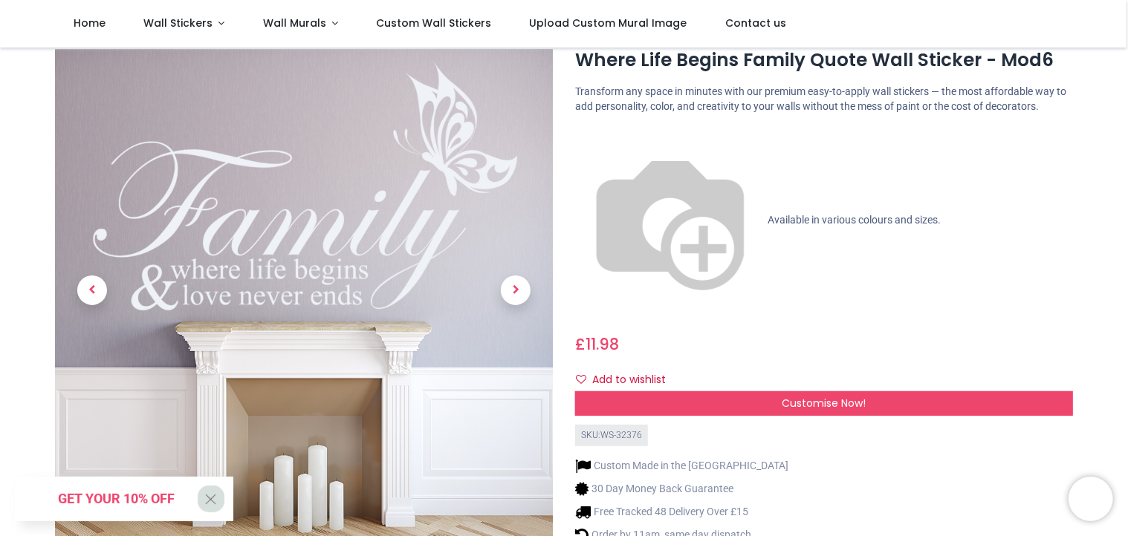
scroll to position [41, 0]
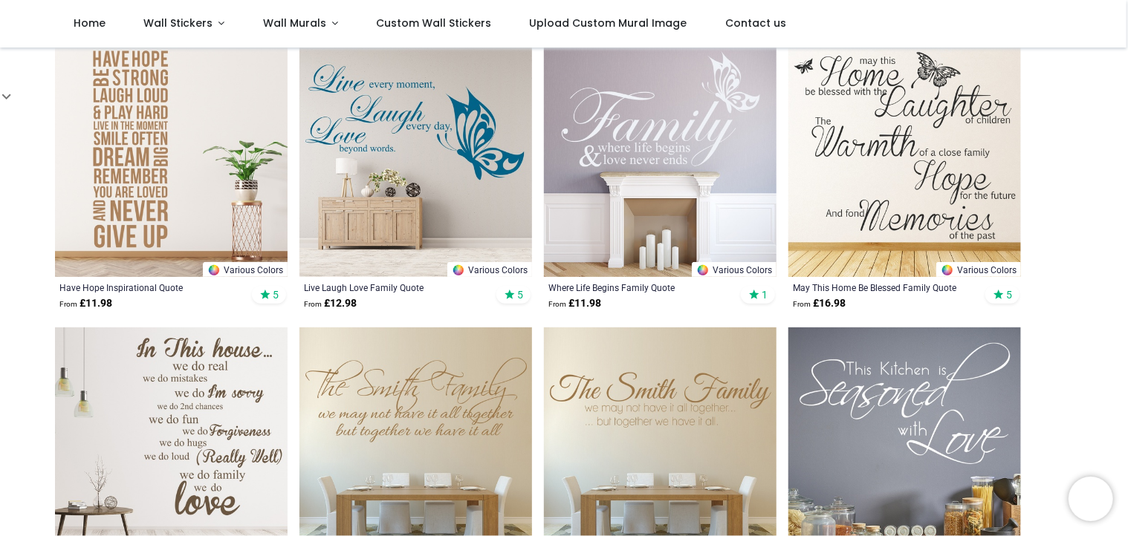
scroll to position [318, 0]
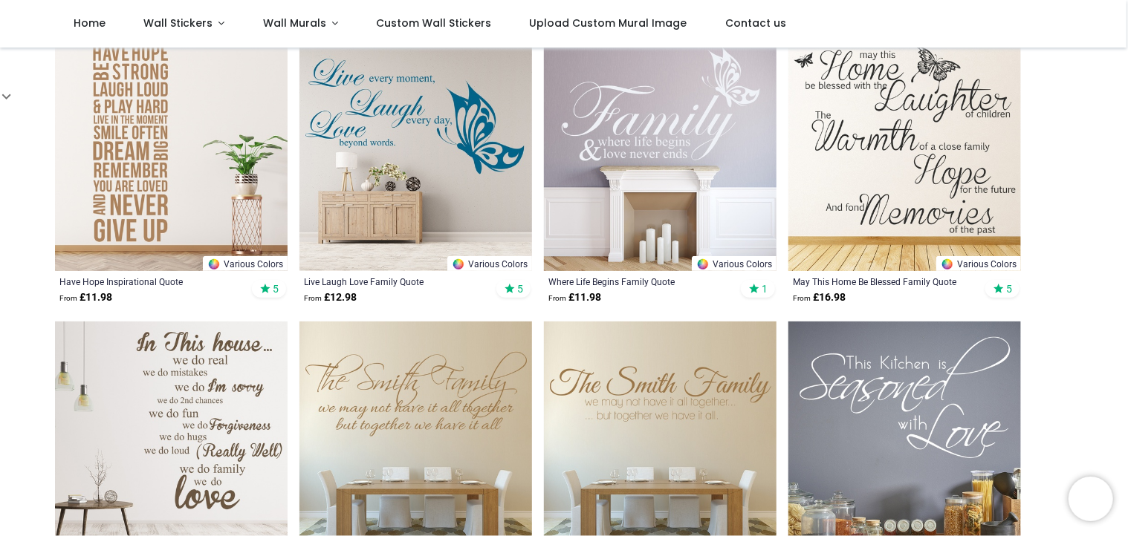
click at [404, 204] on img at bounding box center [415, 155] width 232 height 232
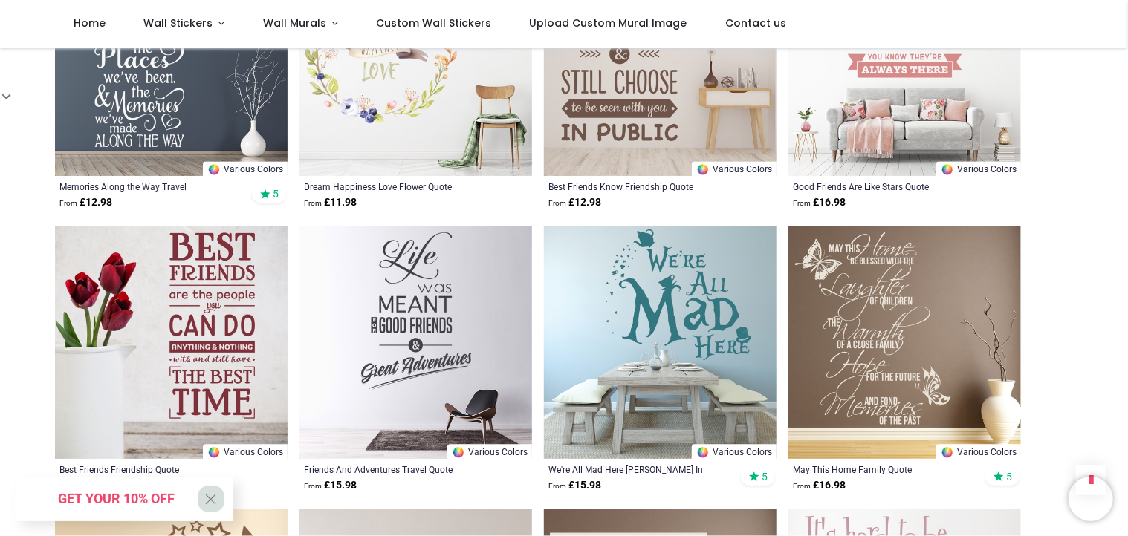
scroll to position [1548, 0]
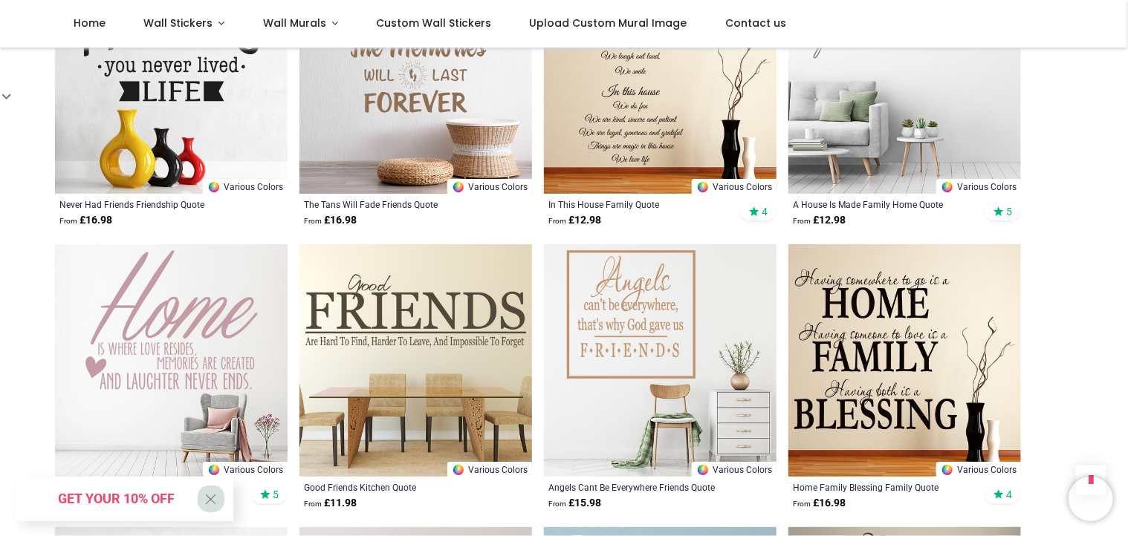
scroll to position [2658, 0]
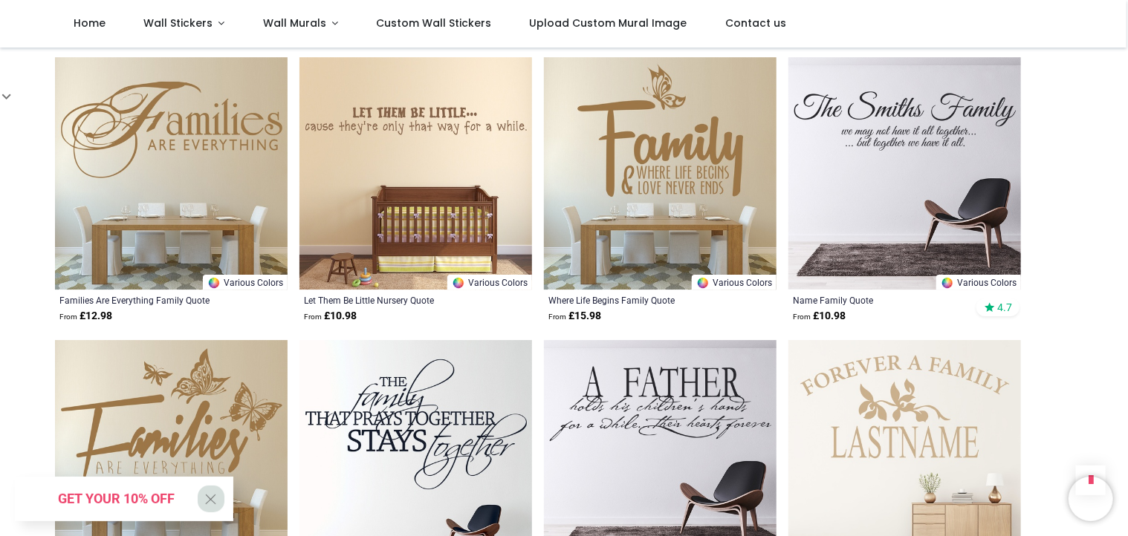
scroll to position [5110, 0]
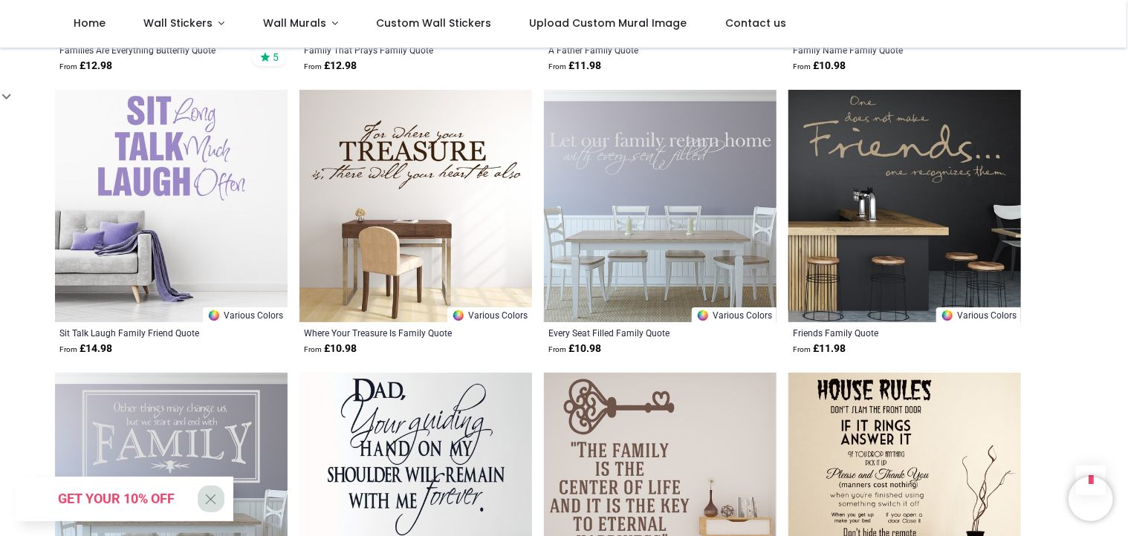
scroll to position [5561, 0]
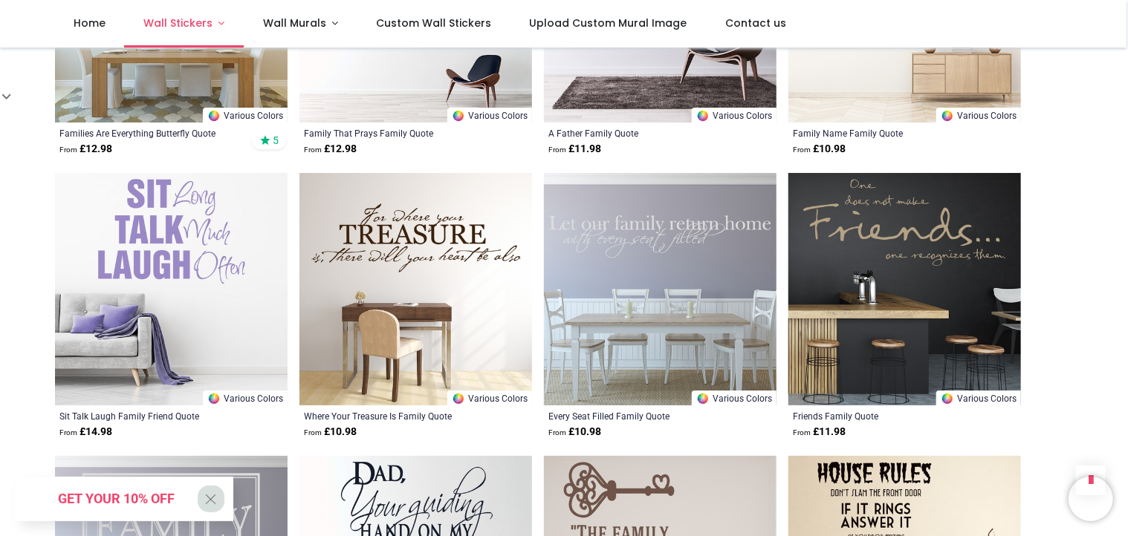
click at [215, 25] on link "Wall Stickers" at bounding box center [184, 24] width 120 height 48
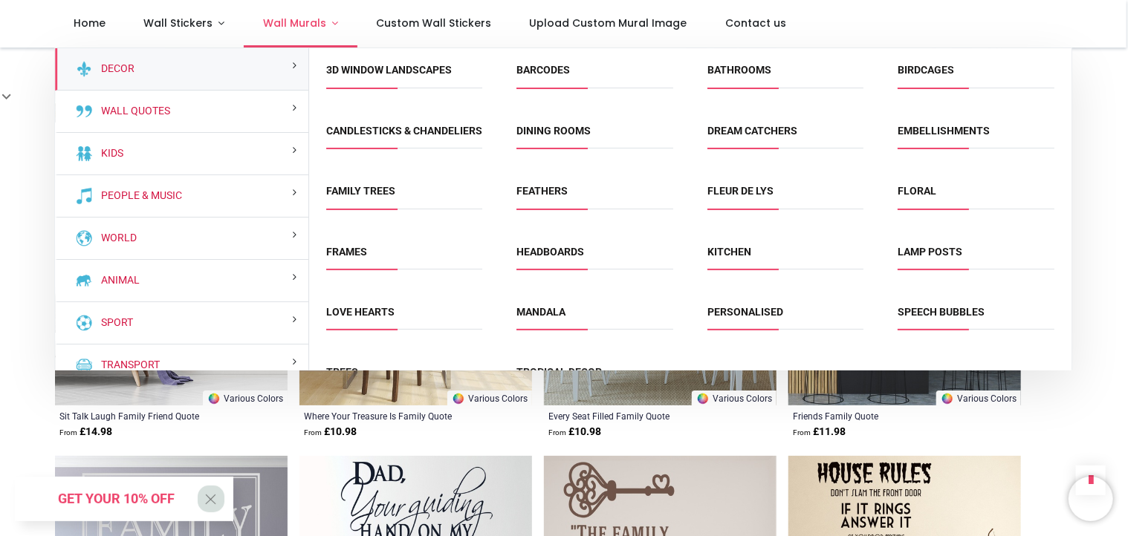
click at [330, 22] on link "Wall Murals" at bounding box center [301, 24] width 114 height 48
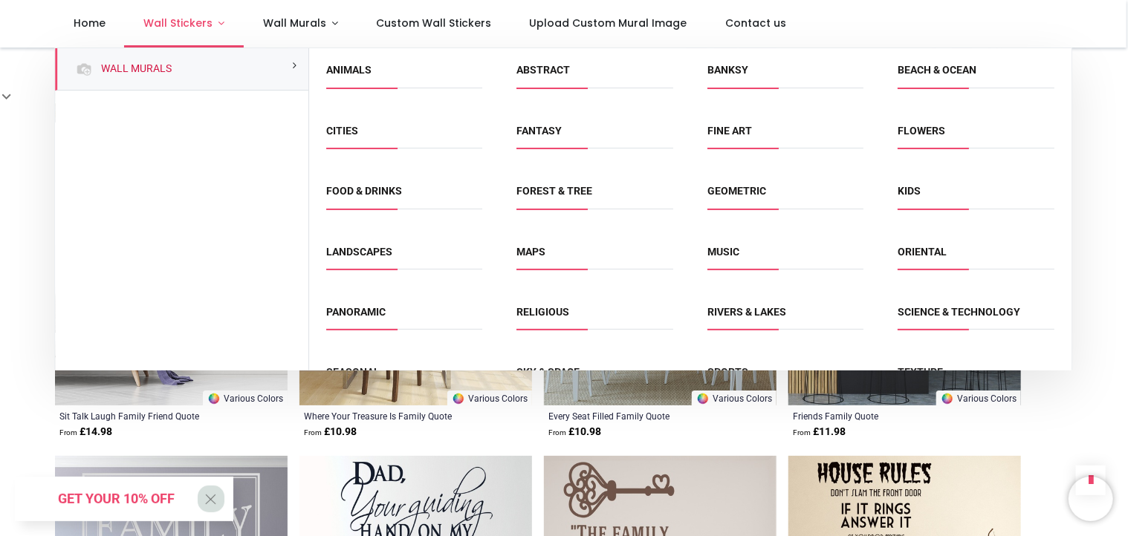
click at [219, 25] on link "Wall Stickers" at bounding box center [184, 24] width 120 height 48
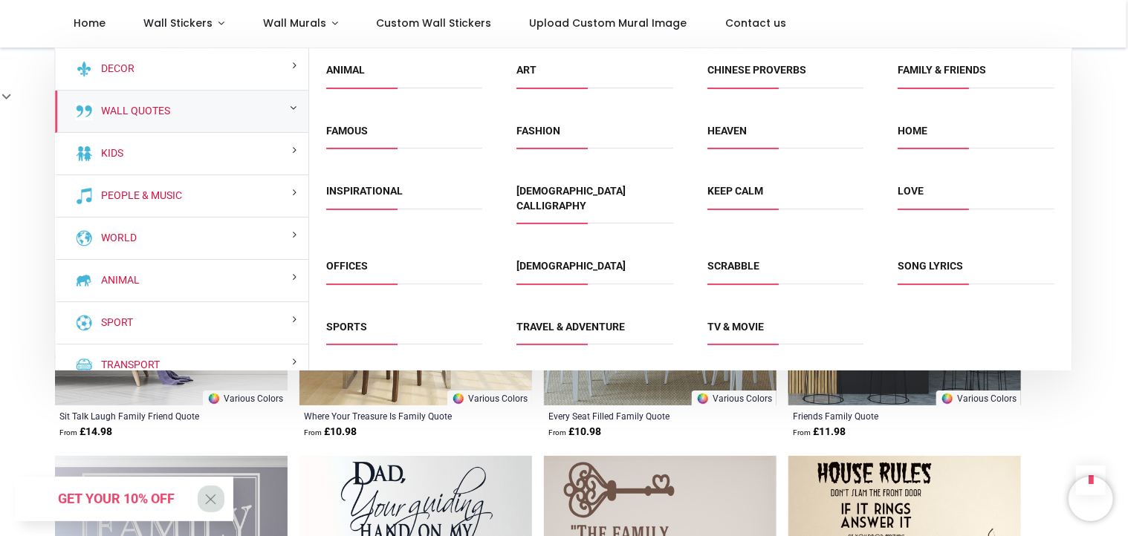
click at [911, 142] on span "Home" at bounding box center [975, 136] width 156 height 25
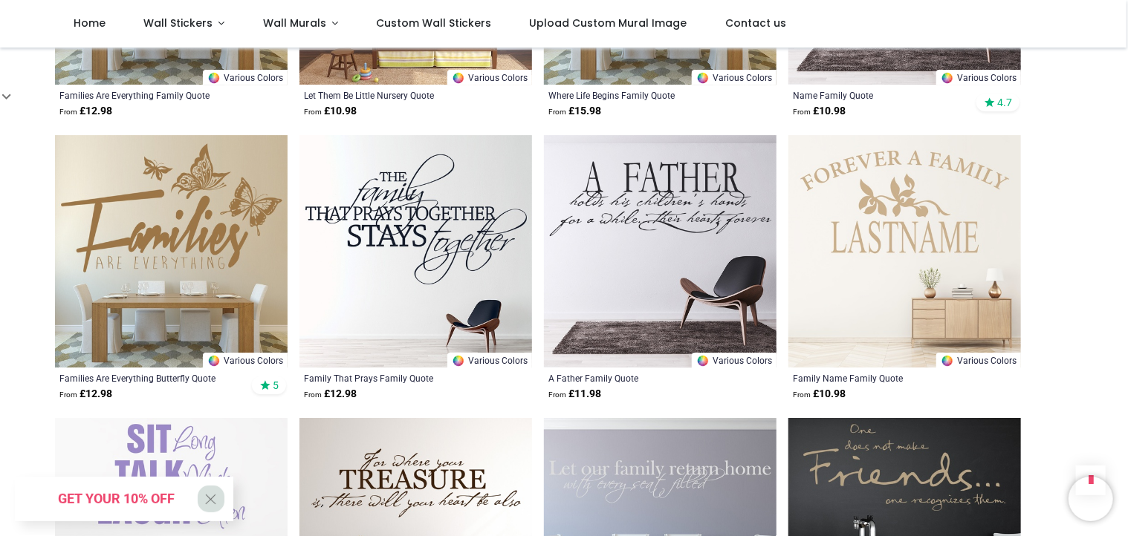
scroll to position [5315, 0]
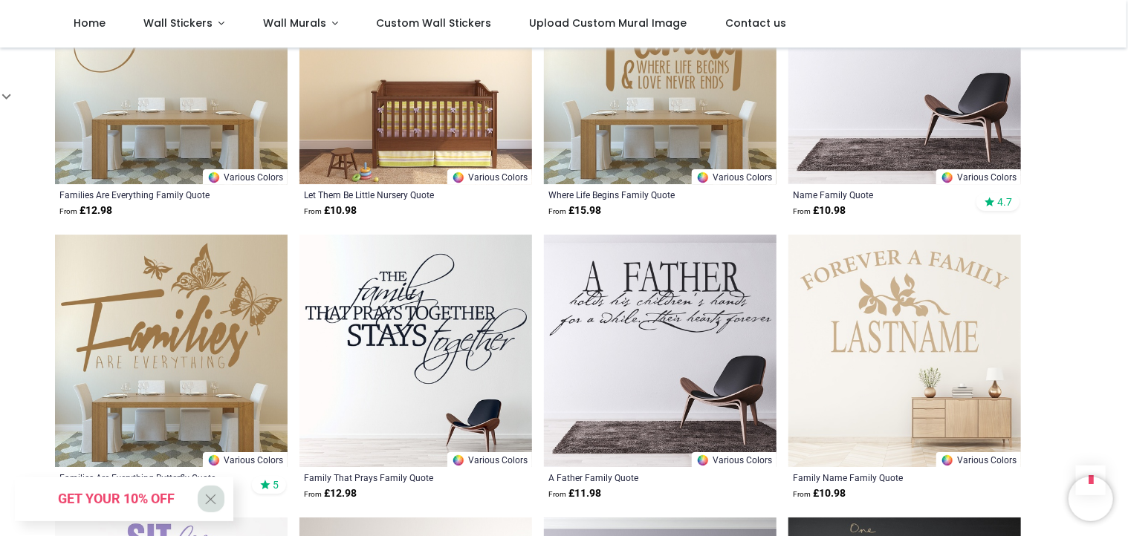
scroll to position [5165, 0]
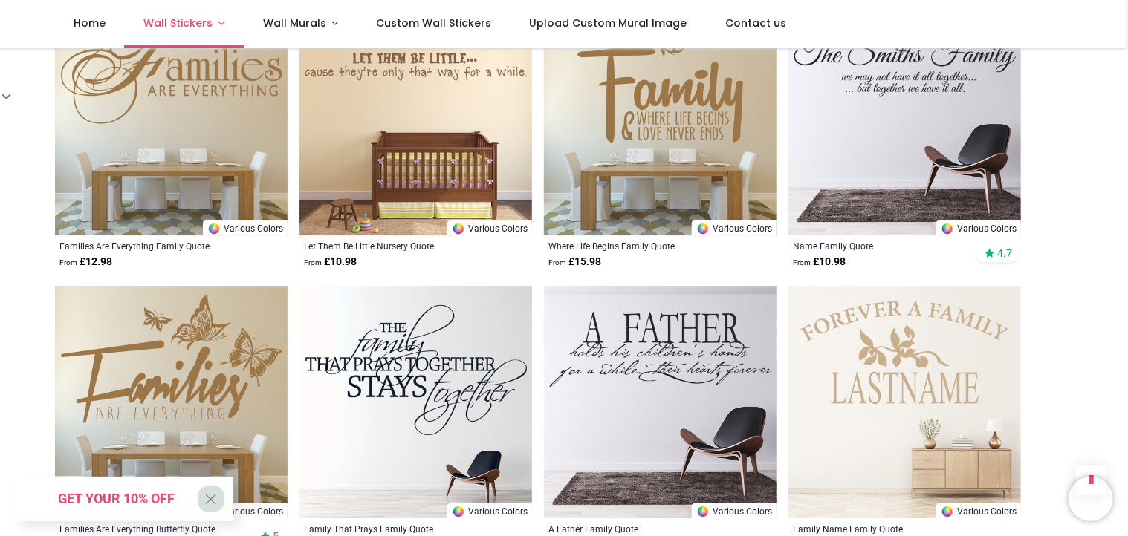
click at [214, 31] on link "Wall Stickers" at bounding box center [184, 24] width 120 height 48
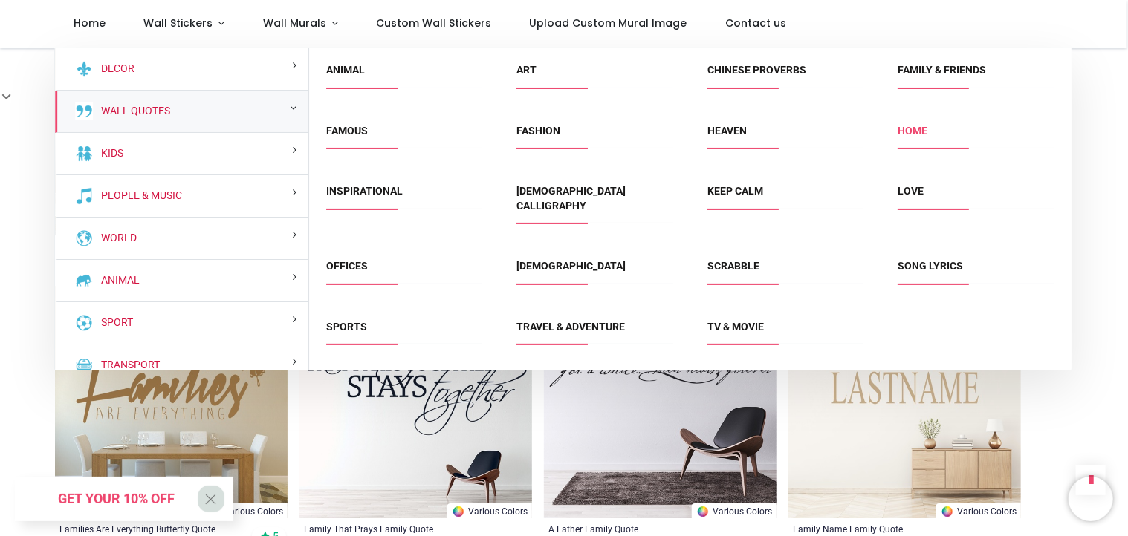
click at [915, 134] on link "Home" at bounding box center [912, 131] width 30 height 12
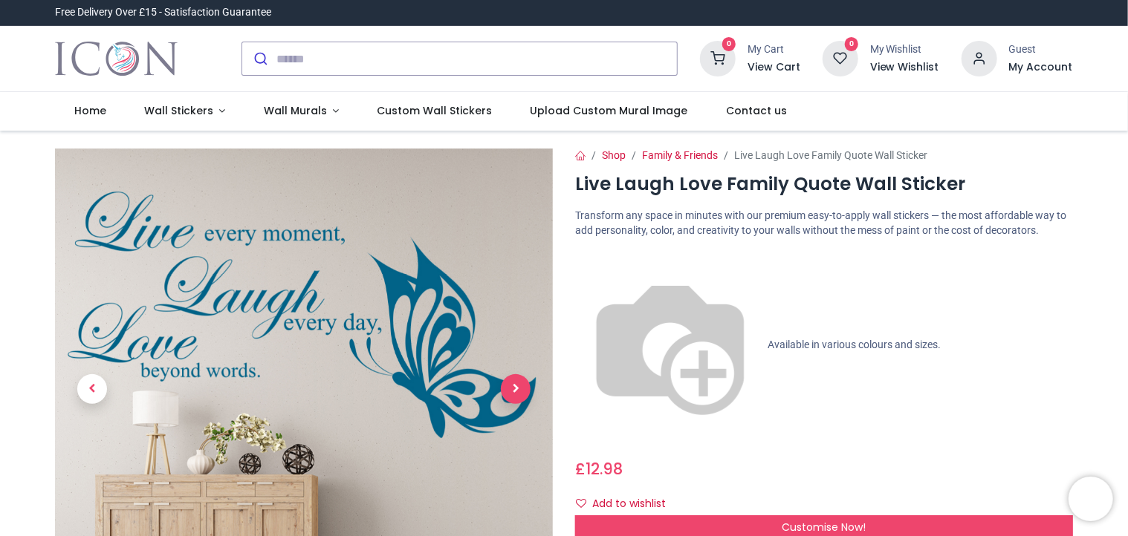
click at [518, 393] on span "Next" at bounding box center [516, 389] width 30 height 30
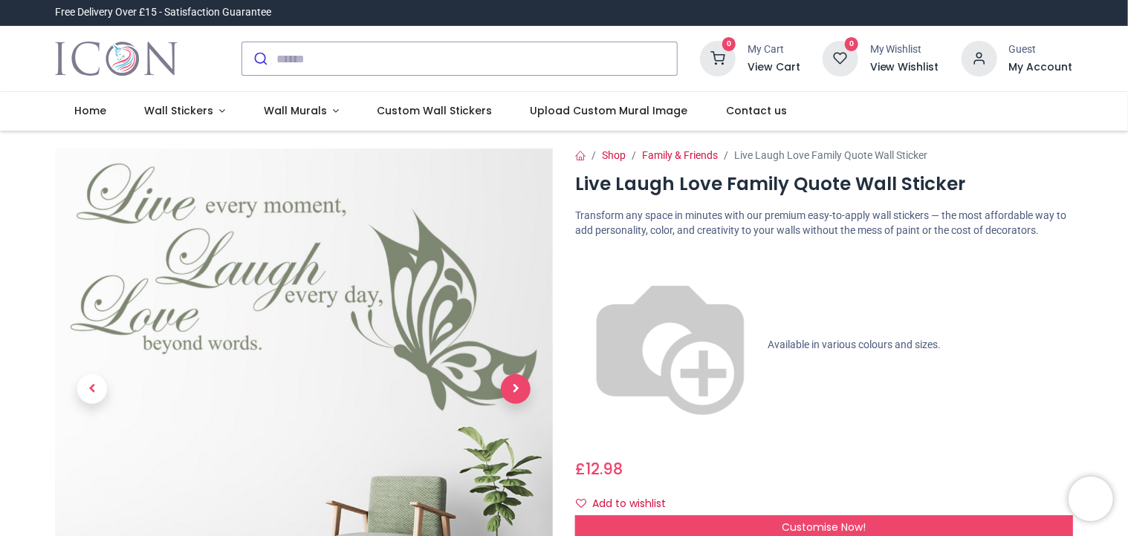
click at [518, 393] on span "Next" at bounding box center [516, 389] width 30 height 30
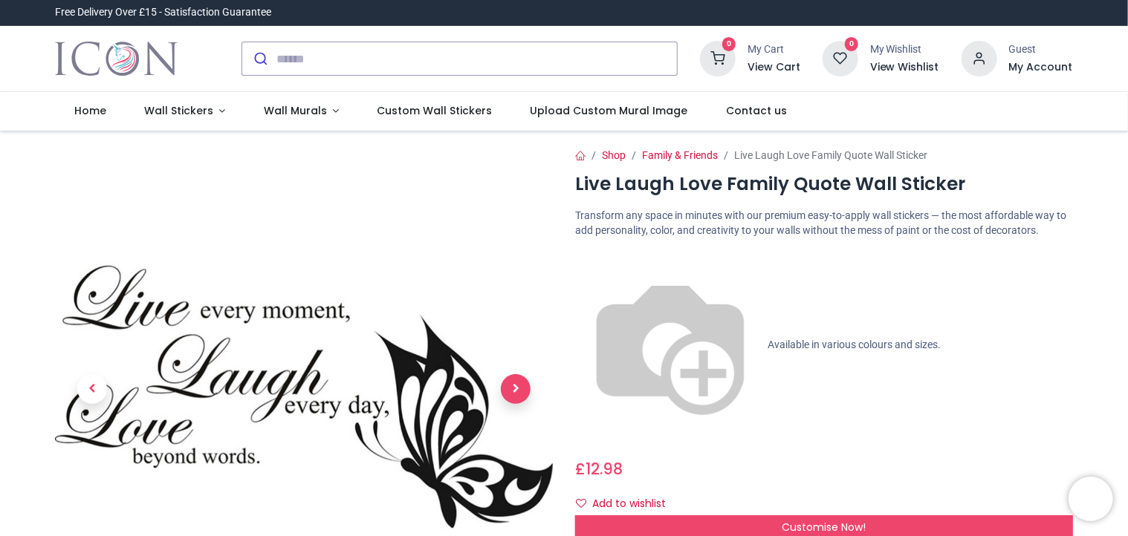
click at [518, 393] on span "Next" at bounding box center [516, 389] width 30 height 30
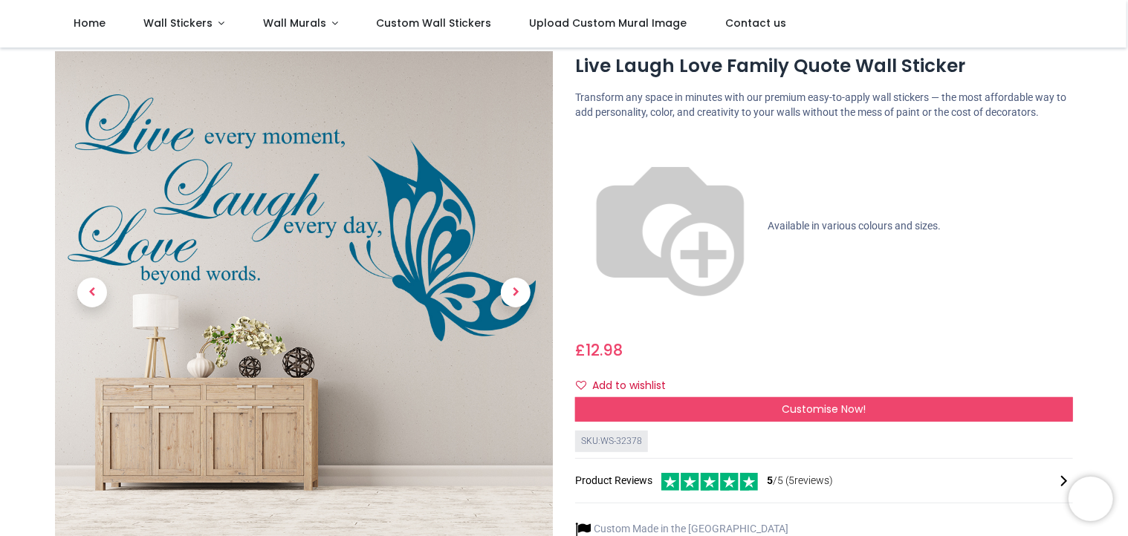
scroll to position [36, 0]
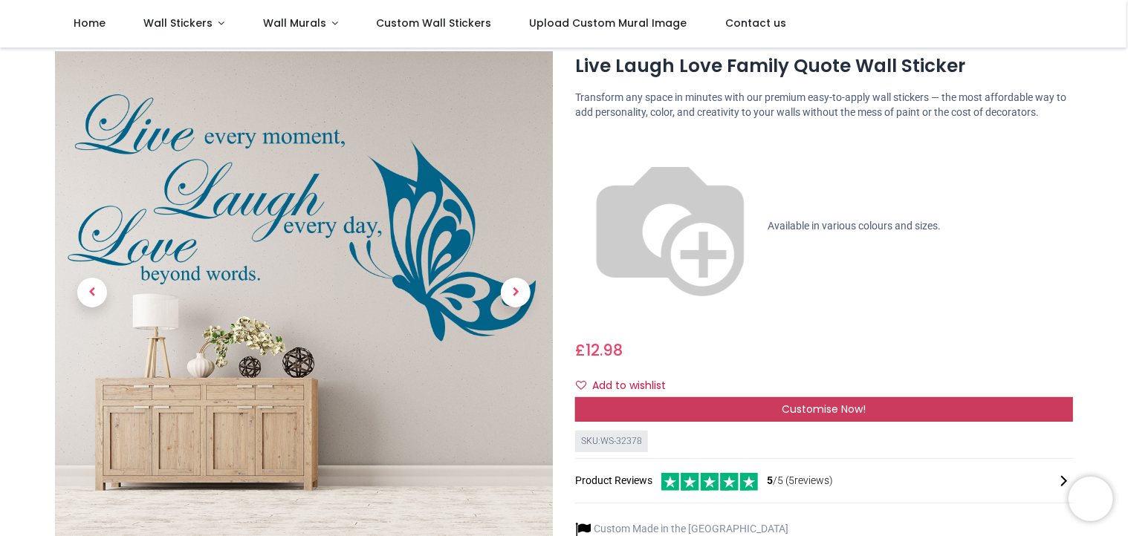
click at [761, 397] on div "Customise Now!" at bounding box center [824, 409] width 498 height 25
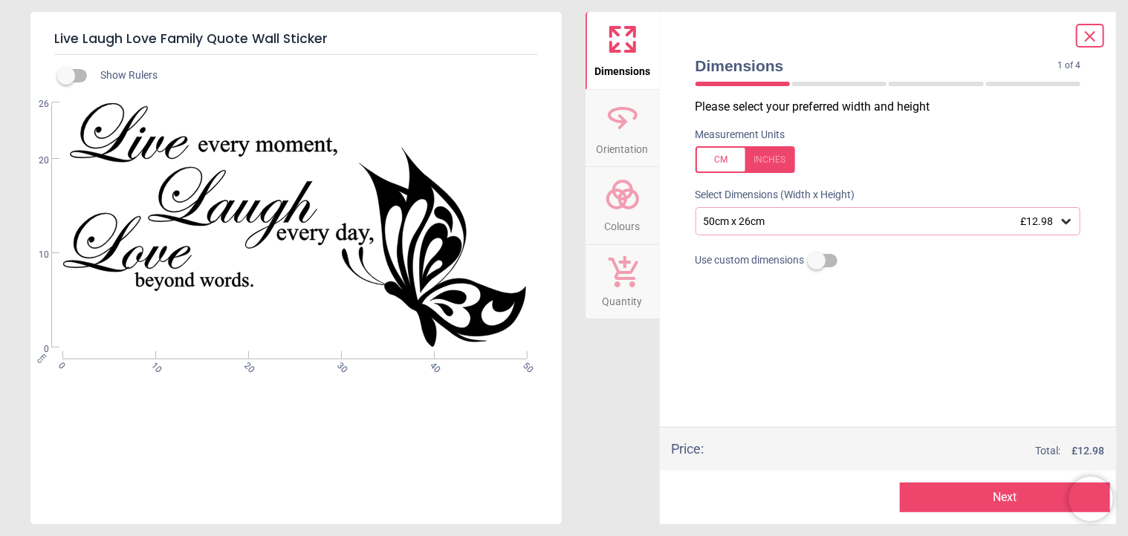
click at [1067, 226] on icon at bounding box center [1065, 221] width 15 height 15
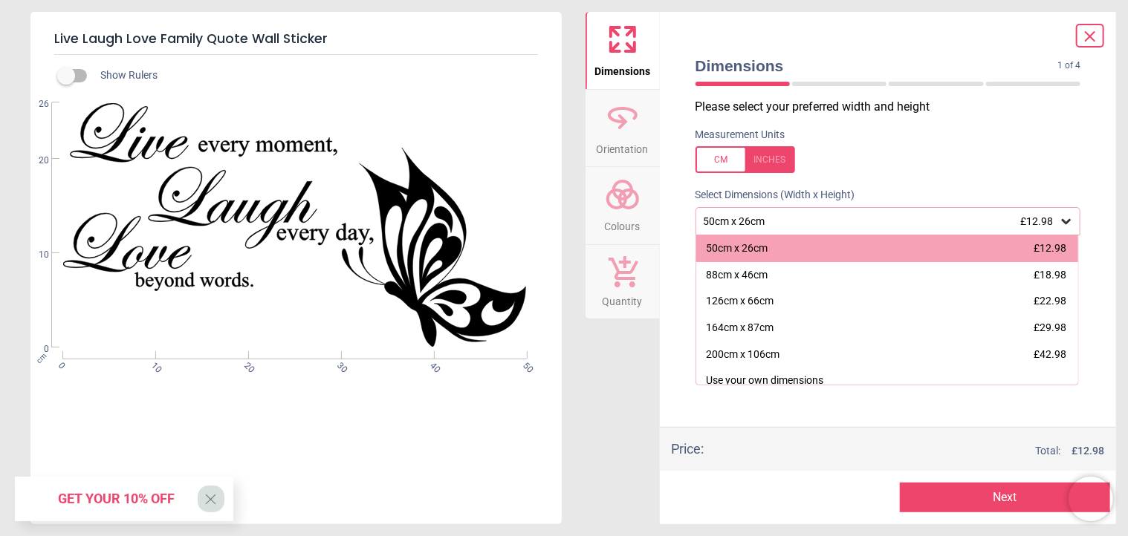
click at [978, 145] on div "Measurement Units" at bounding box center [887, 151] width 409 height 58
click at [847, 146] on label at bounding box center [888, 159] width 386 height 27
click at [996, 500] on button "Next" at bounding box center [1005, 498] width 210 height 30
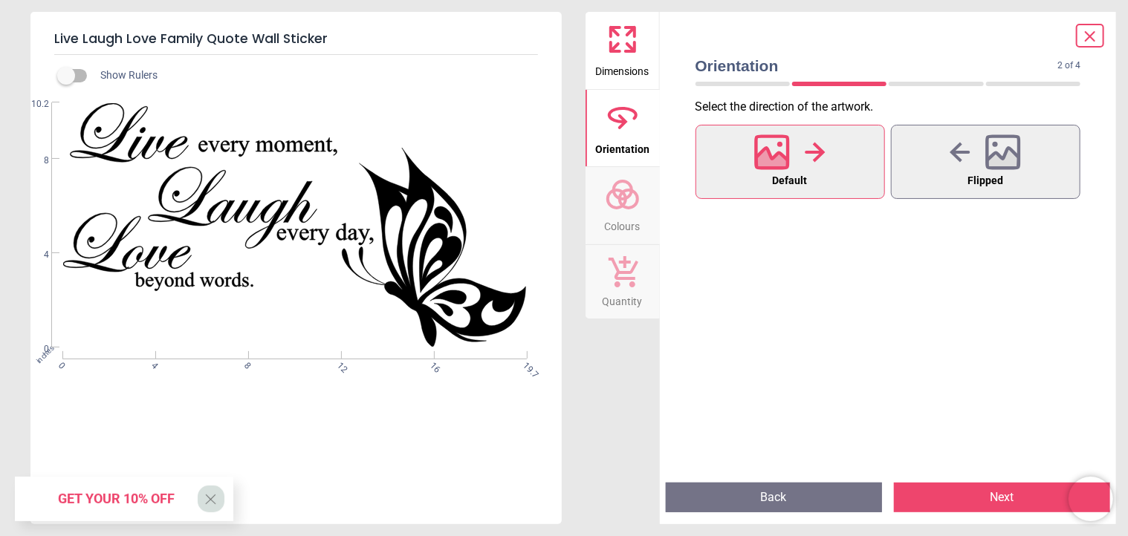
click at [979, 501] on button "Next" at bounding box center [1002, 498] width 216 height 30
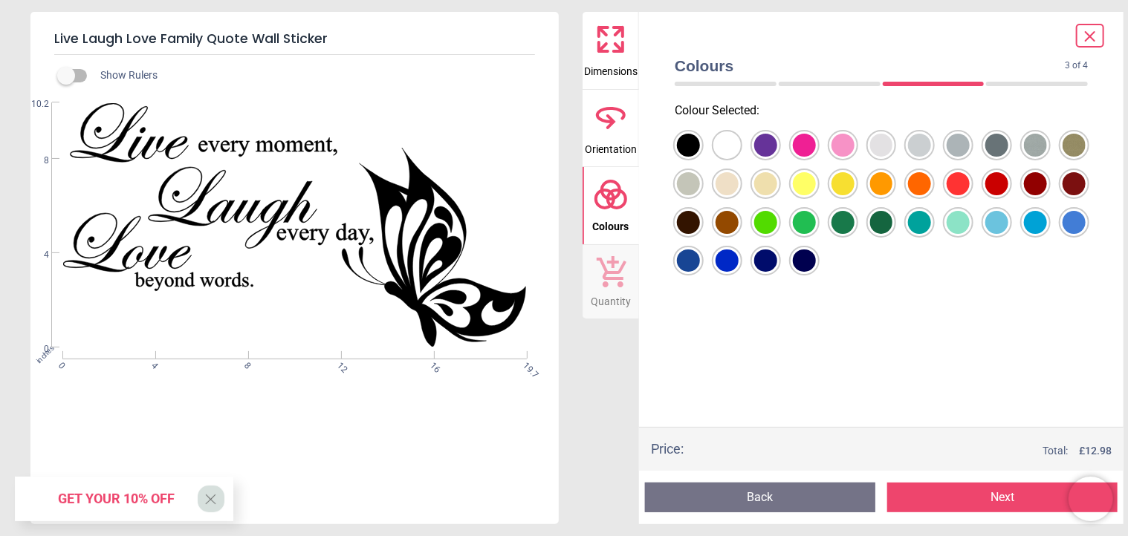
click at [700, 157] on div at bounding box center [688, 145] width 23 height 23
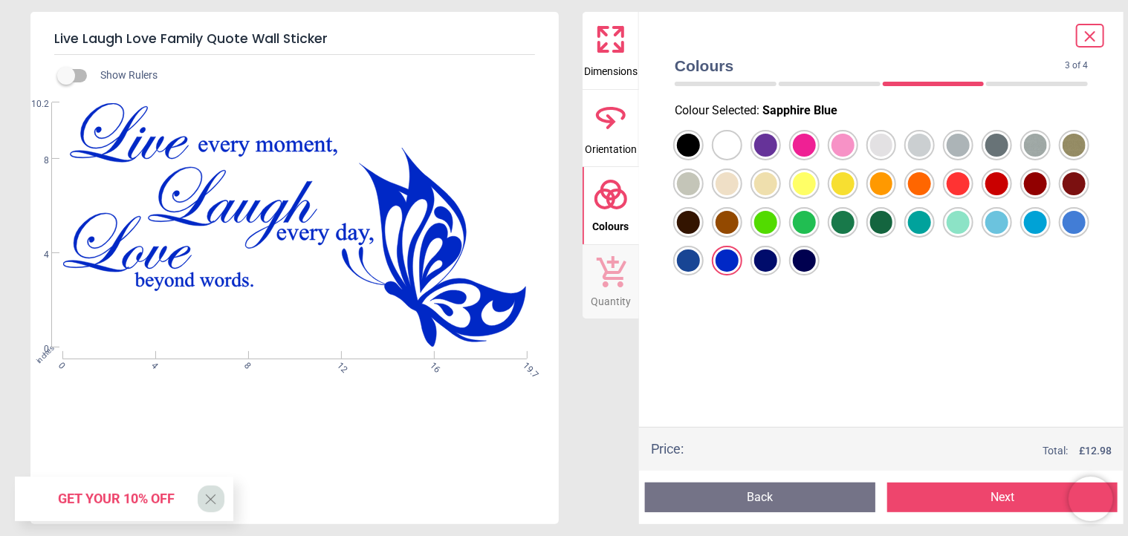
click at [688, 157] on div at bounding box center [688, 145] width 23 height 23
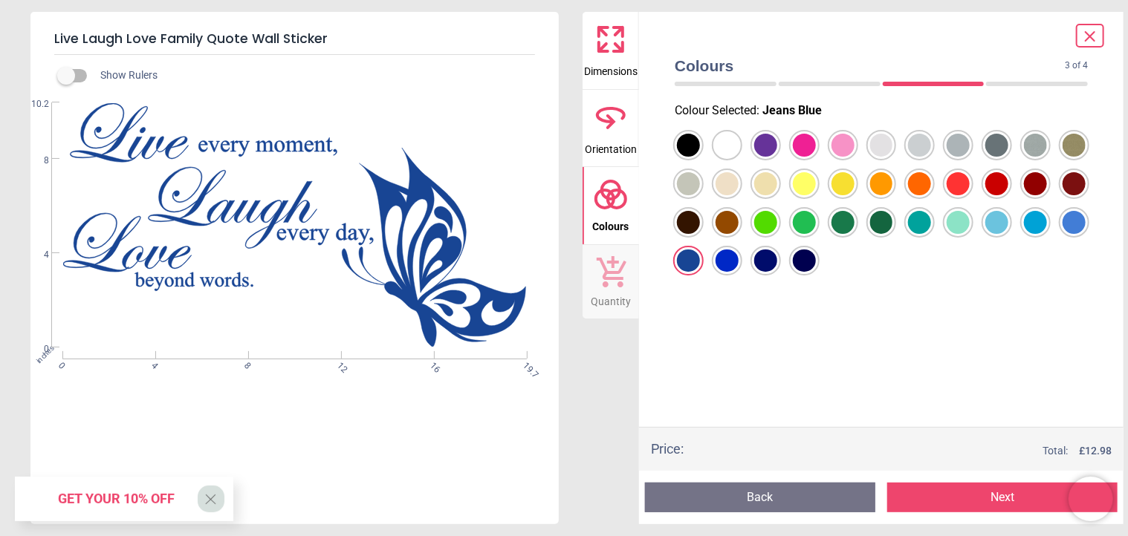
click at [700, 146] on div at bounding box center [688, 145] width 23 height 23
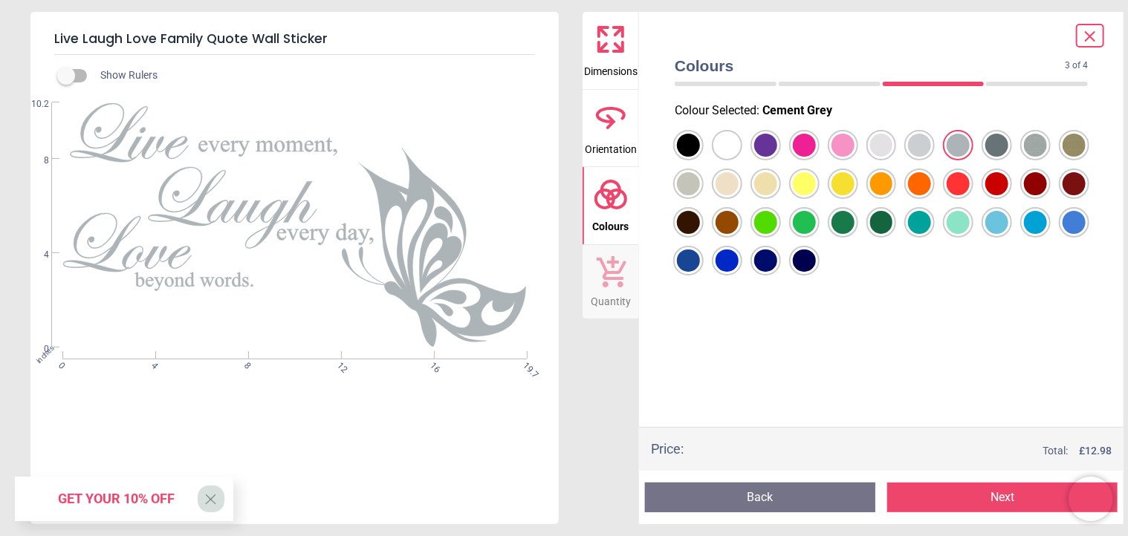
click at [663, 261] on div at bounding box center [881, 203] width 437 height 155
click at [690, 157] on div at bounding box center [688, 145] width 23 height 23
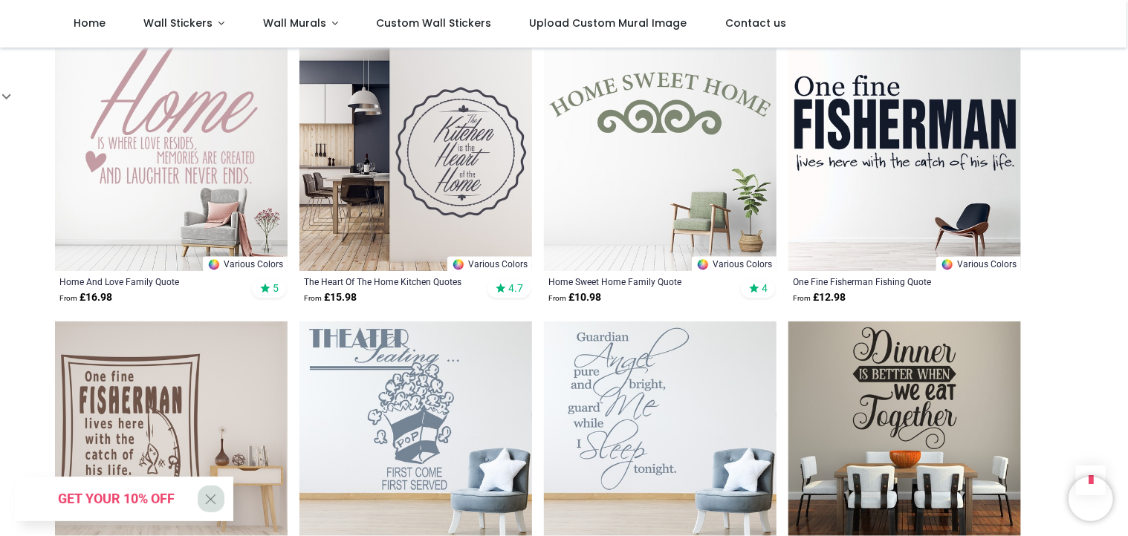
scroll to position [1717, 0]
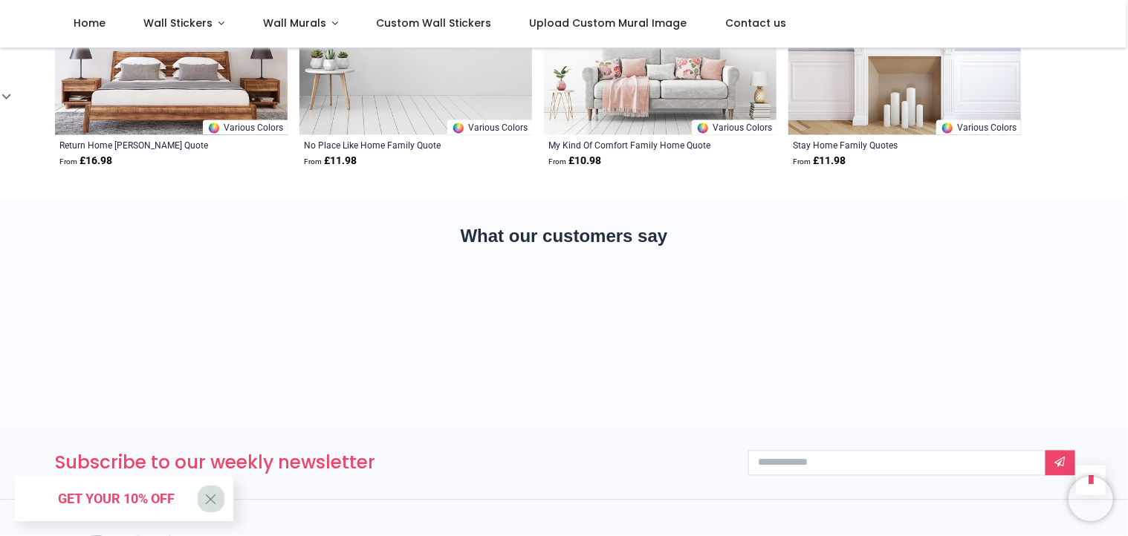
scroll to position [4120, 0]
